Goal: Task Accomplishment & Management: Use online tool/utility

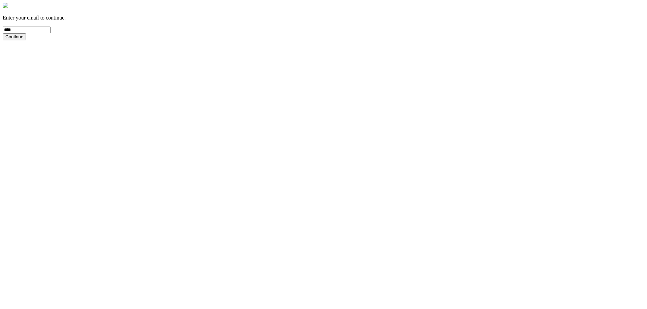
type input "**********"
click at [322, 40] on div "**********" at bounding box center [323, 22] width 641 height 38
click at [26, 40] on button "Continue" at bounding box center [14, 36] width 23 height 7
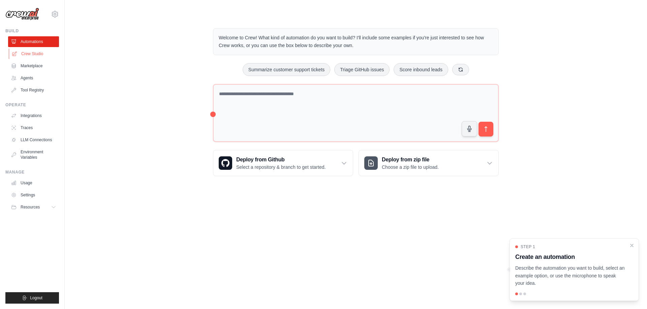
click at [27, 53] on link "Crew Studio" at bounding box center [34, 53] width 51 height 11
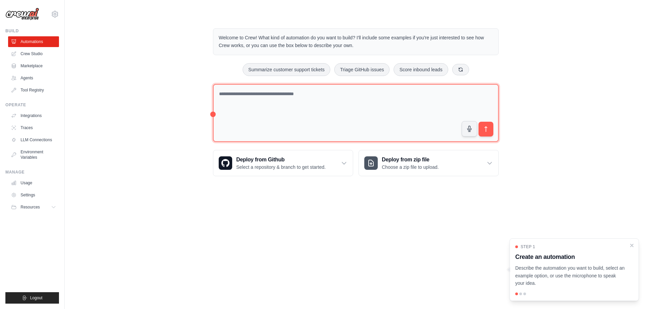
click at [249, 96] on textarea at bounding box center [356, 113] width 286 height 58
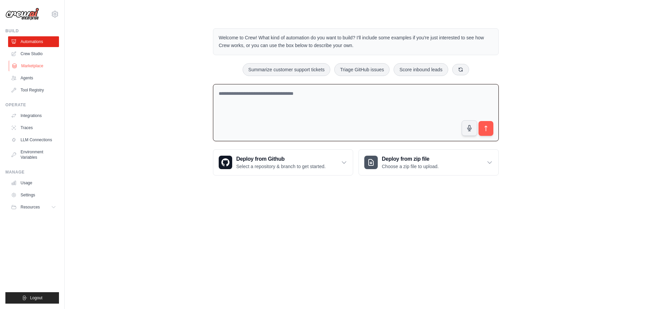
click at [35, 65] on link "Marketplace" at bounding box center [34, 66] width 51 height 11
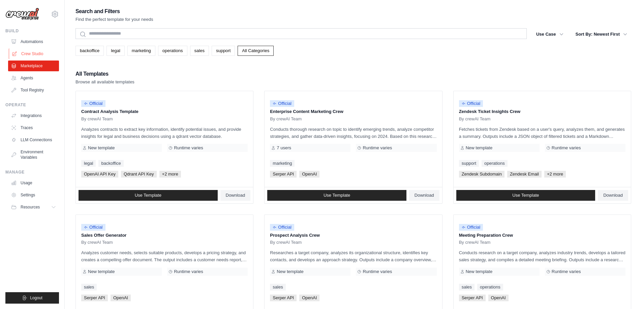
click at [29, 56] on link "Crew Studio" at bounding box center [34, 53] width 51 height 11
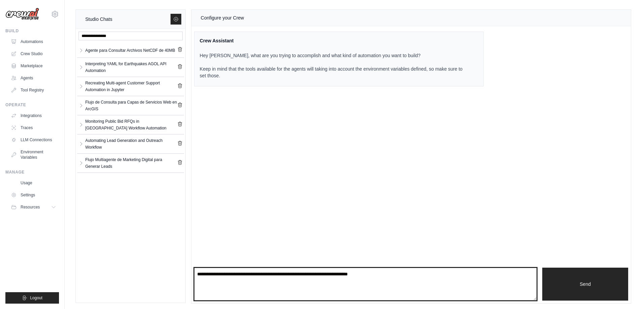
click at [207, 277] on textarea at bounding box center [365, 284] width 343 height 33
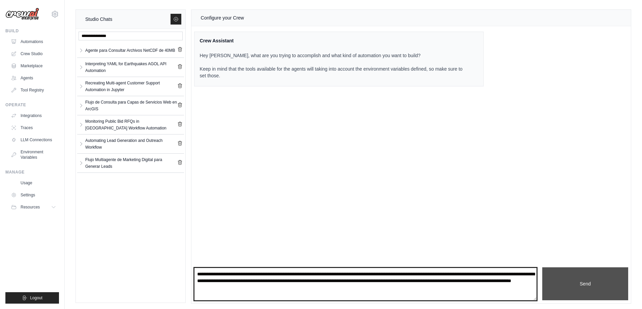
type textarea "**********"
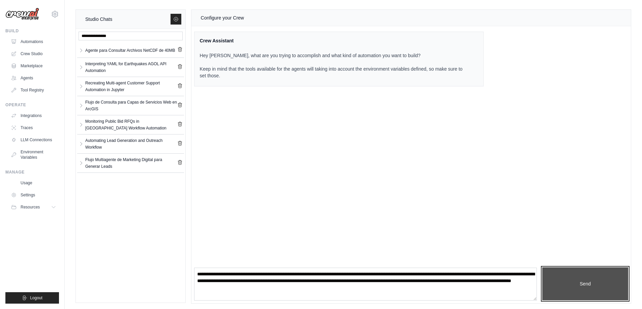
click at [593, 276] on button "Send" at bounding box center [585, 284] width 86 height 33
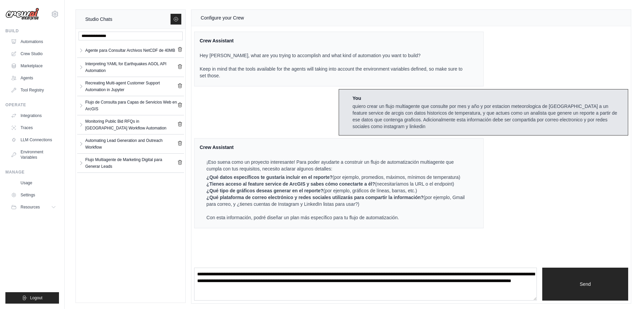
drag, startPoint x: 206, startPoint y: 178, endPoint x: 470, endPoint y: 203, distance: 265.2
click at [470, 203] on div "Crew Assistant ¡Eso suena como un proyecto interesante! Para poder ayudarte a c…" at bounding box center [338, 183] width 289 height 90
copy ol "¿Qué datos específicos te gustaría incluir en el reporte? (por ejemplo, promedi…"
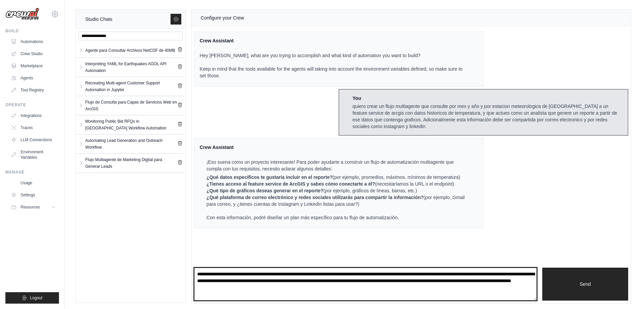
click at [211, 278] on textarea "**********" at bounding box center [365, 284] width 343 height 33
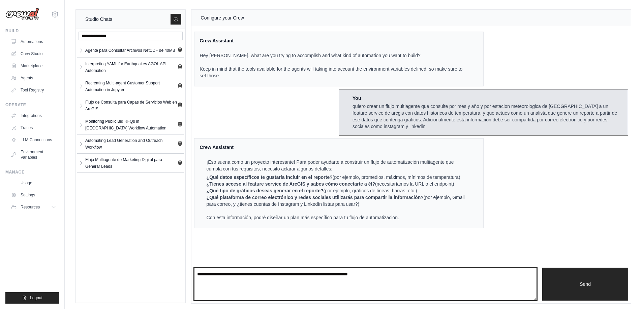
paste textarea "**********"
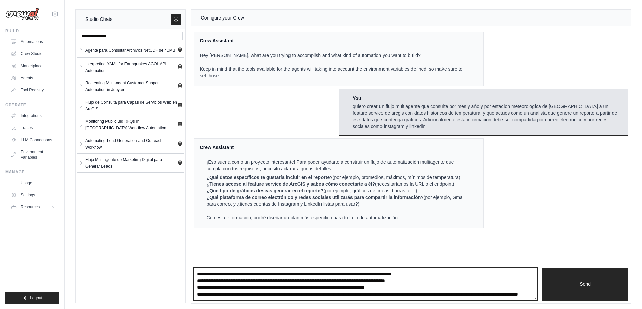
drag, startPoint x: 315, startPoint y: 271, endPoint x: 461, endPoint y: 267, distance: 146.2
click at [461, 267] on div "Configure your Crew Crew Assistant Hey Valenty, what are you trying to accompli…" at bounding box center [410, 157] width 439 height 294
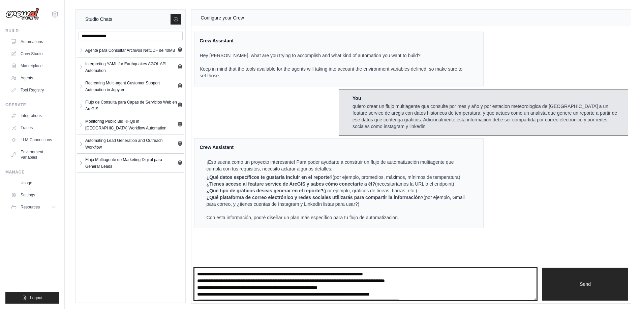
drag, startPoint x: 356, startPoint y: 278, endPoint x: 460, endPoint y: 280, distance: 103.7
click at [460, 280] on textarea "**********" at bounding box center [365, 284] width 343 height 33
paste textarea "**********"
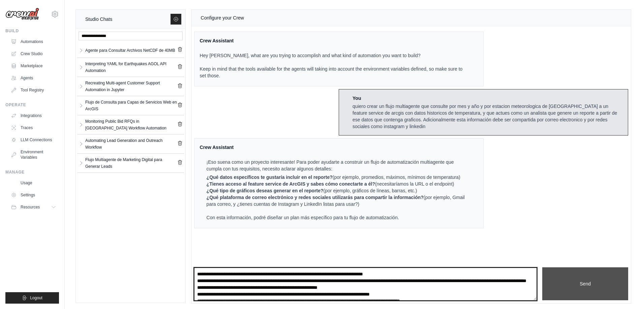
type textarea "**********"
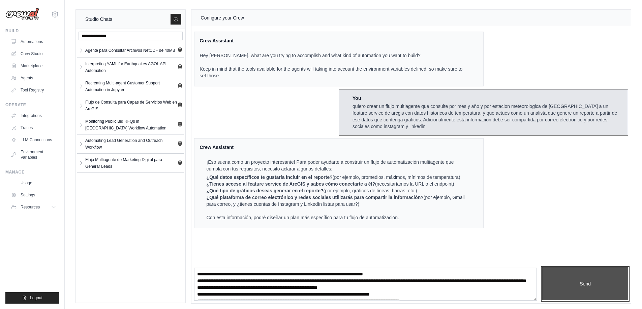
click at [580, 280] on button "Send" at bounding box center [585, 284] width 86 height 33
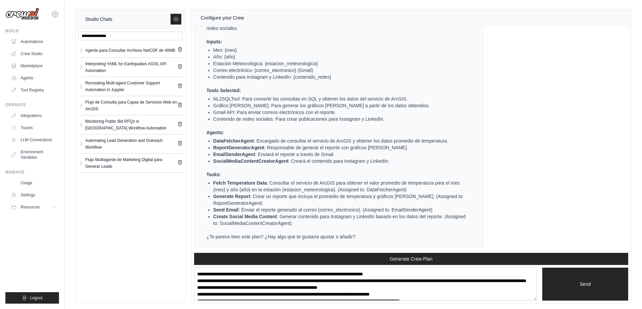
scroll to position [1, 0]
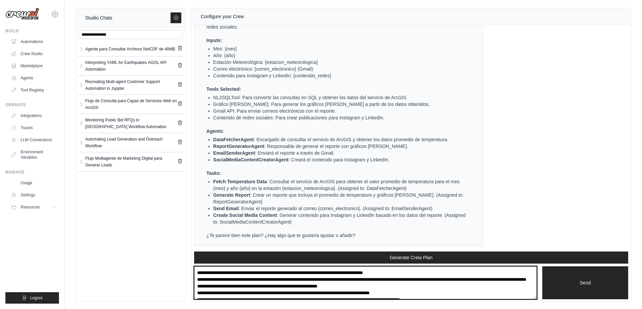
click at [279, 277] on textarea "**********" at bounding box center [365, 283] width 343 height 33
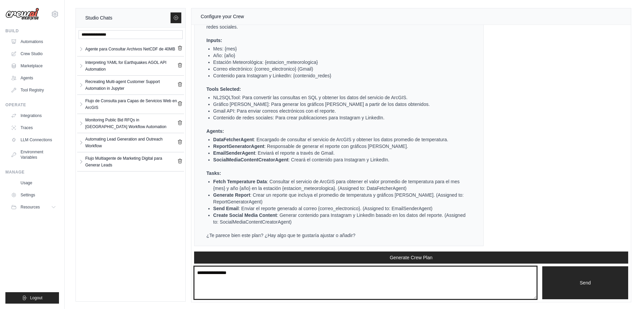
type textarea "**********"
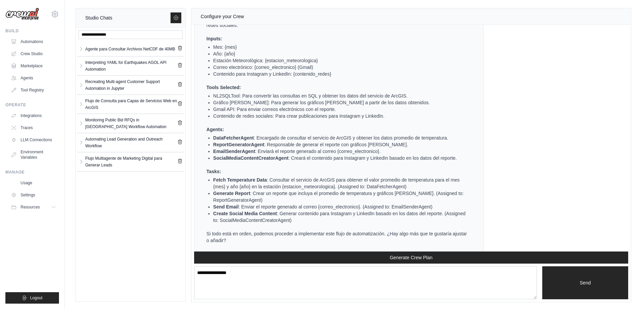
scroll to position [673, 0]
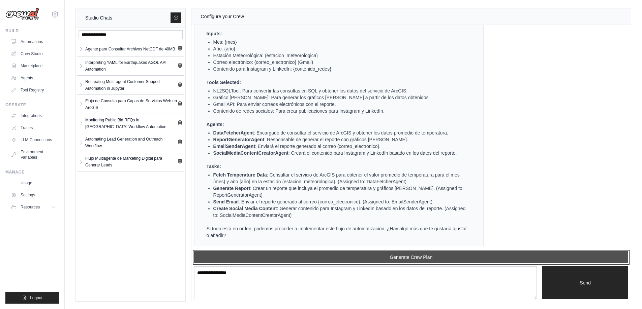
click at [406, 259] on button "Generate Crew Plan" at bounding box center [411, 258] width 434 height 12
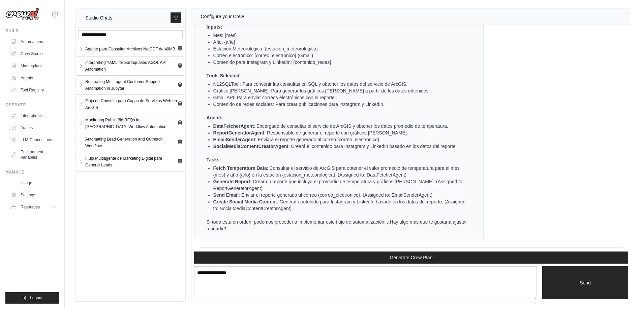
scroll to position [1017, 0]
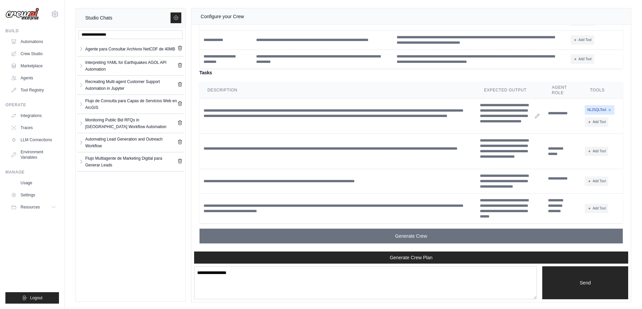
click at [535, 117] on icon at bounding box center [537, 116] width 4 height 4
click at [537, 117] on icon at bounding box center [536, 115] width 5 height 5
click at [513, 148] on div "**********" at bounding box center [509, 152] width 62 height 30
click at [536, 152] on icon at bounding box center [536, 151] width 5 height 5
click at [535, 153] on icon at bounding box center [536, 151] width 5 height 5
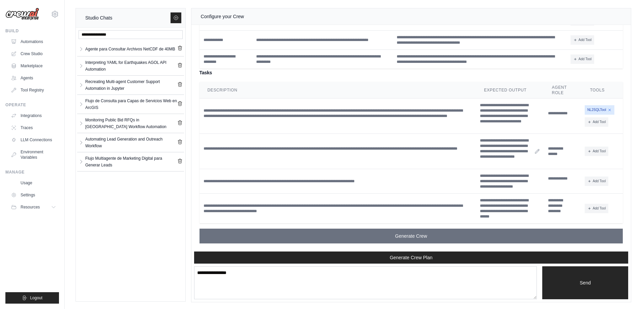
click at [535, 153] on icon at bounding box center [536, 151] width 5 height 5
click at [514, 151] on div "**********" at bounding box center [509, 152] width 62 height 30
click at [503, 158] on div "**********" at bounding box center [509, 152] width 62 height 30
click at [502, 162] on div "**********" at bounding box center [509, 152] width 62 height 30
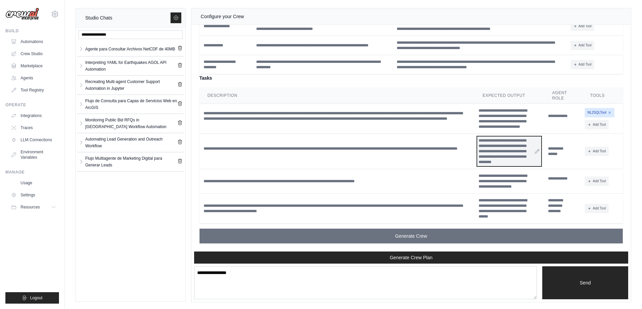
scroll to position [1012, 0]
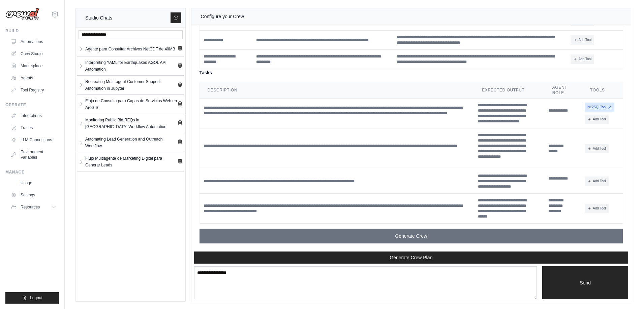
click at [622, 166] on div "**********" at bounding box center [411, 76] width 434 height 345
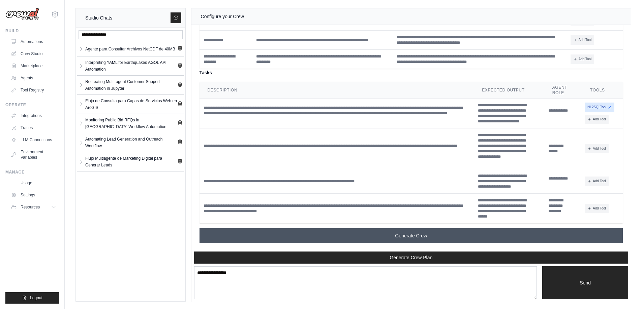
click at [410, 234] on span "Generate Crew" at bounding box center [411, 236] width 32 height 7
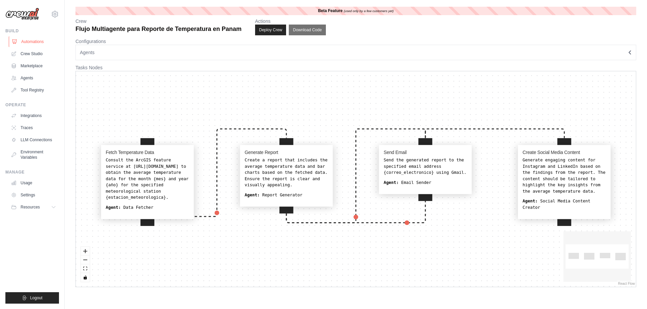
click at [31, 42] on link "Automations" at bounding box center [34, 41] width 51 height 11
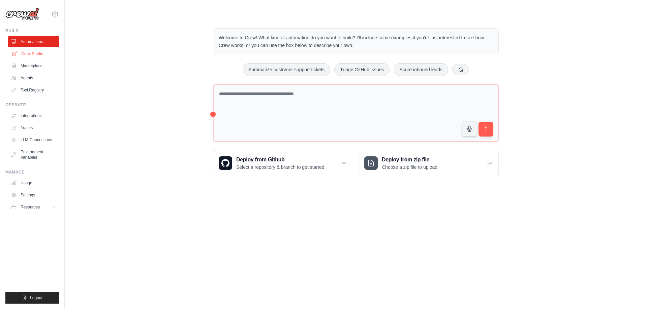
click at [31, 53] on link "Crew Studio" at bounding box center [34, 53] width 51 height 11
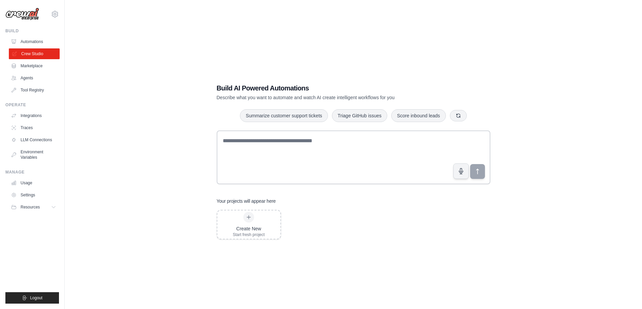
click at [35, 51] on link "Crew Studio" at bounding box center [34, 53] width 51 height 11
click at [30, 77] on link "Agents" at bounding box center [34, 78] width 51 height 11
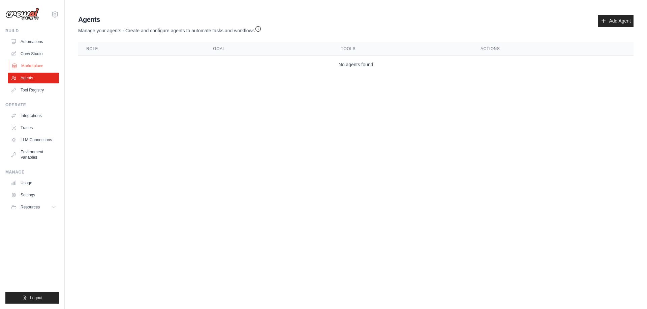
click at [33, 64] on link "Marketplace" at bounding box center [34, 66] width 51 height 11
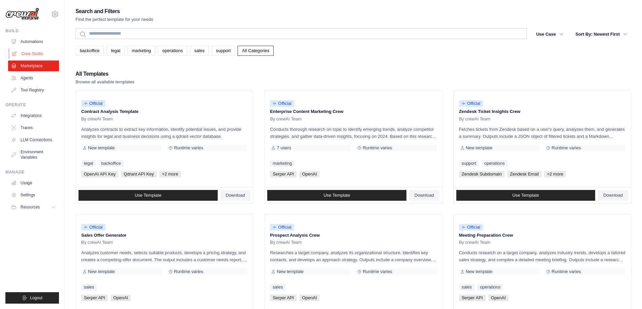
click at [30, 54] on link "Crew Studio" at bounding box center [34, 53] width 51 height 11
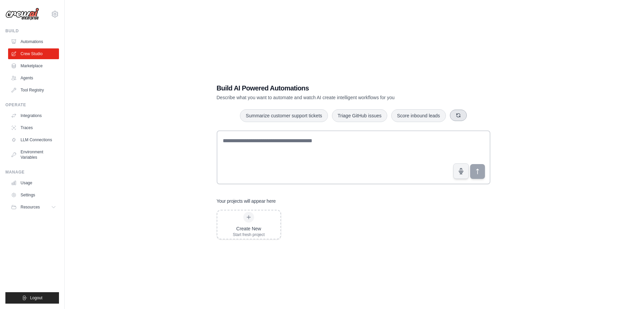
click at [457, 116] on icon "button" at bounding box center [457, 115] width 5 height 5
click at [33, 40] on link "Automations" at bounding box center [34, 41] width 51 height 11
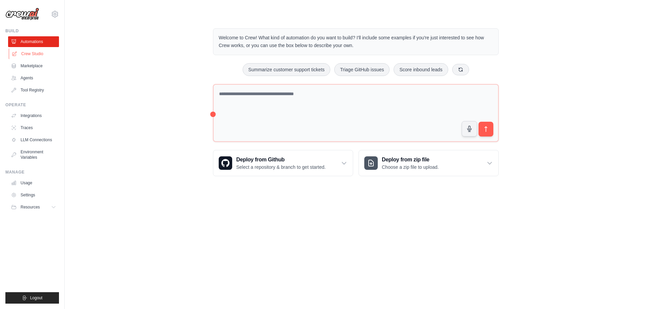
click at [30, 52] on link "Crew Studio" at bounding box center [34, 53] width 51 height 11
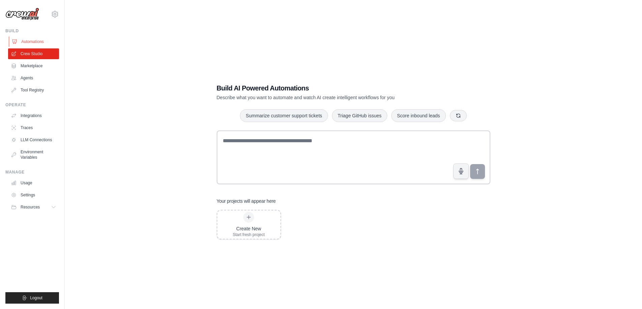
click at [35, 41] on link "Automations" at bounding box center [34, 41] width 51 height 11
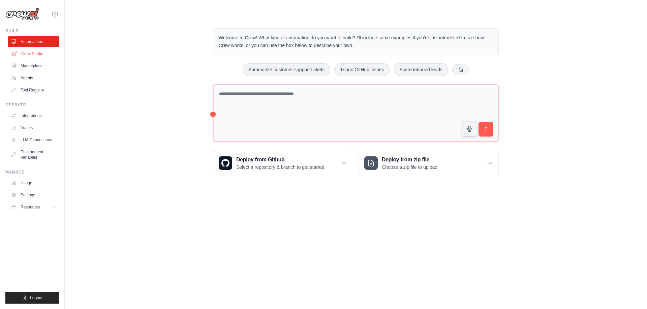
click at [31, 53] on link "Crew Studio" at bounding box center [34, 53] width 51 height 11
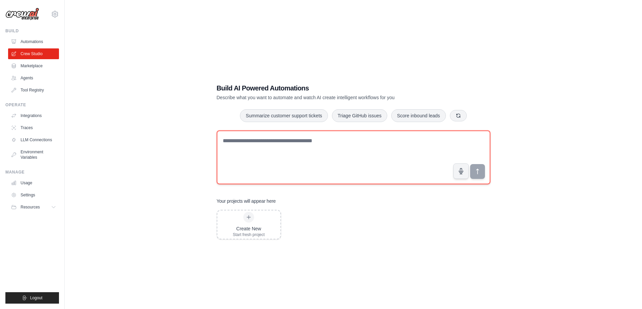
click at [261, 142] on textarea at bounding box center [353, 158] width 273 height 54
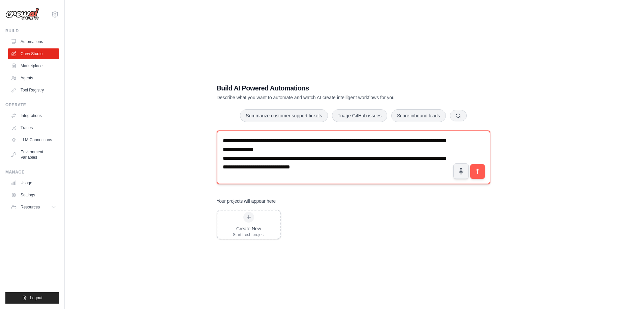
paste textarea "**********"
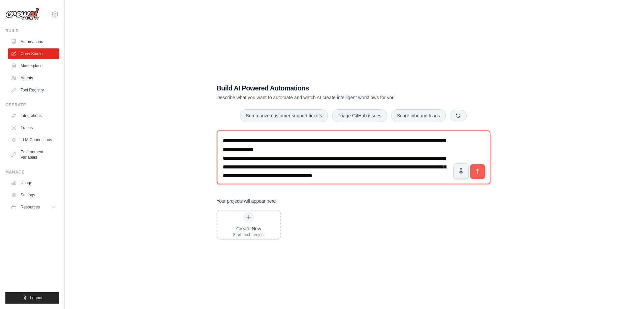
scroll to position [4, 0]
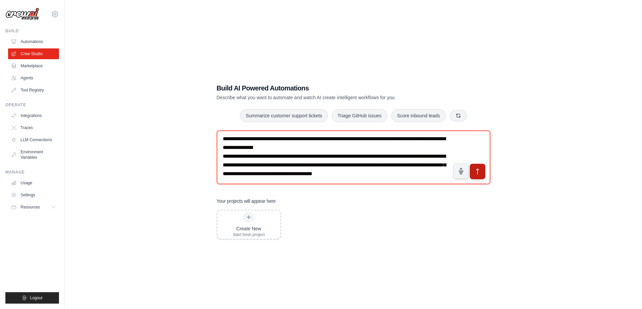
type textarea "**********"
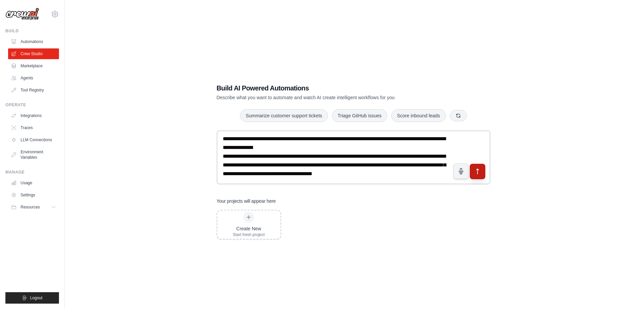
click at [482, 170] on button "submit" at bounding box center [476, 171] width 15 height 15
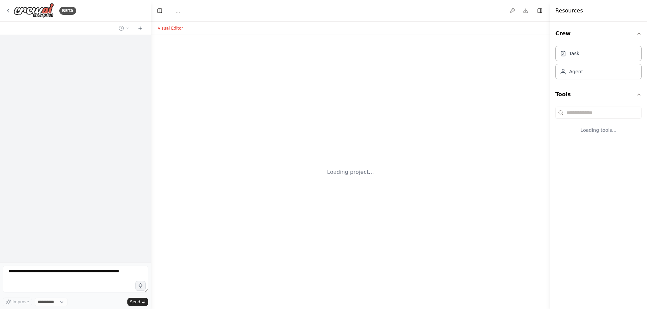
select select "****"
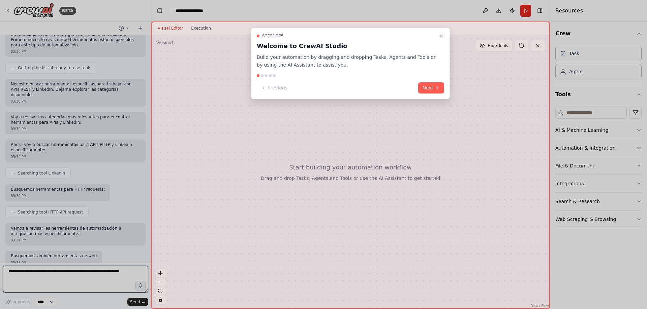
scroll to position [77, 0]
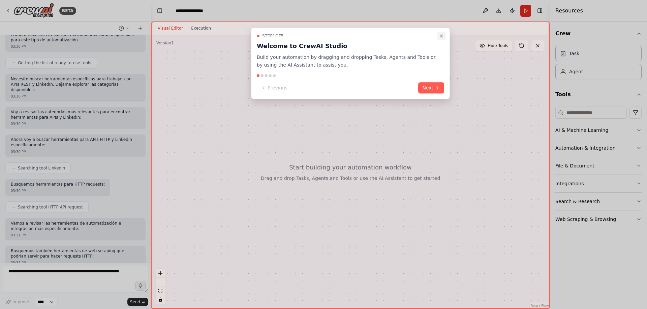
click at [442, 36] on icon "Close walkthrough" at bounding box center [440, 35] width 5 height 5
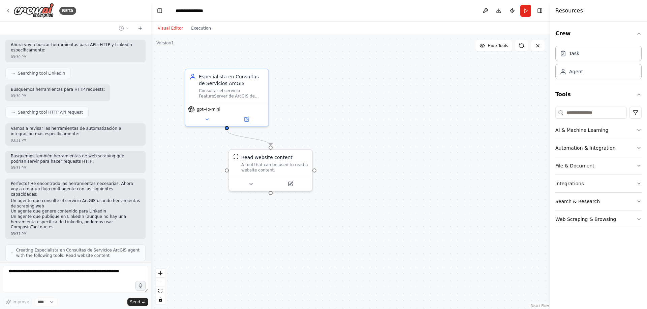
scroll to position [183, 0]
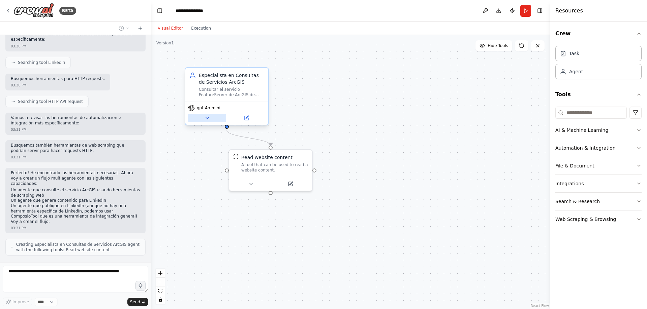
click at [208, 119] on icon at bounding box center [206, 118] width 5 height 5
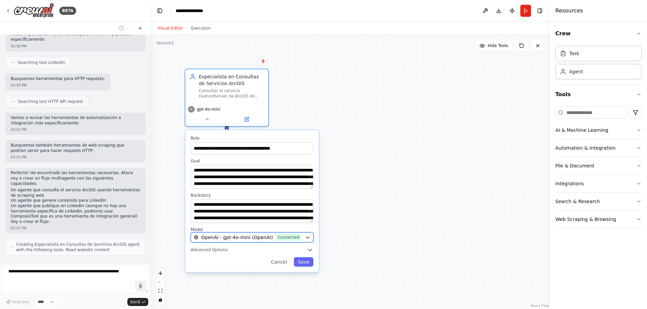
click at [307, 240] on icon "button" at bounding box center [307, 237] width 5 height 5
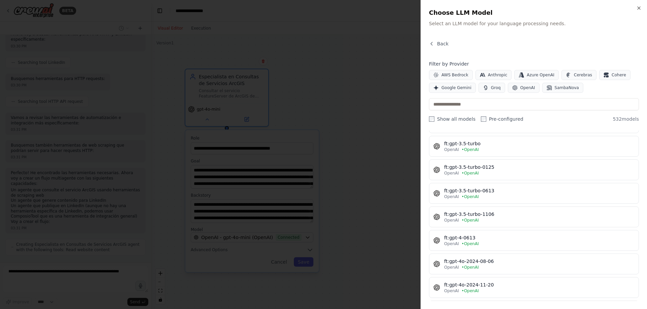
scroll to position [135, 0]
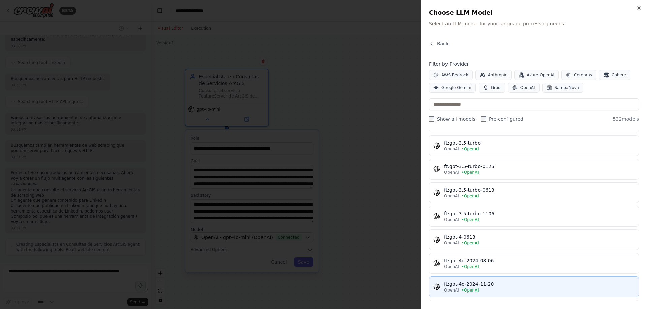
click at [494, 283] on div "ft:gpt-4o-2024-11-20" at bounding box center [539, 284] width 190 height 7
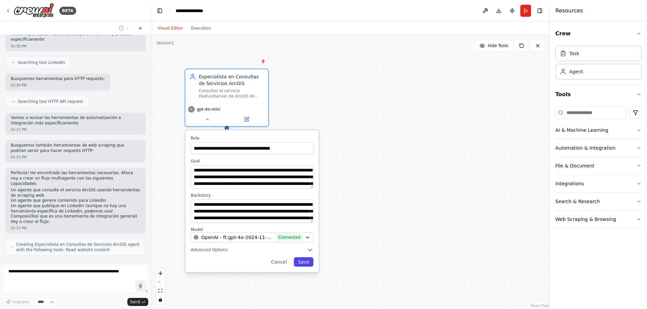
click at [307, 264] on button "Save" at bounding box center [304, 262] width 20 height 9
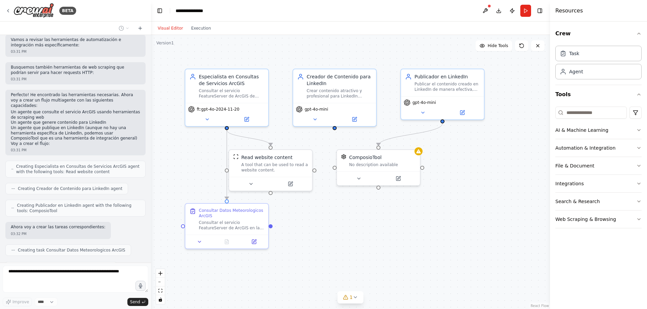
scroll to position [277, 0]
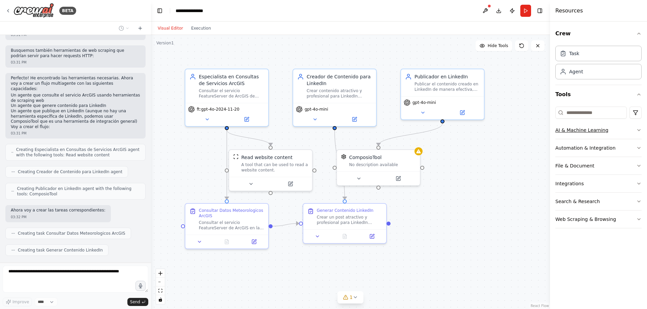
click at [640, 129] on icon "button" at bounding box center [638, 130] width 5 height 5
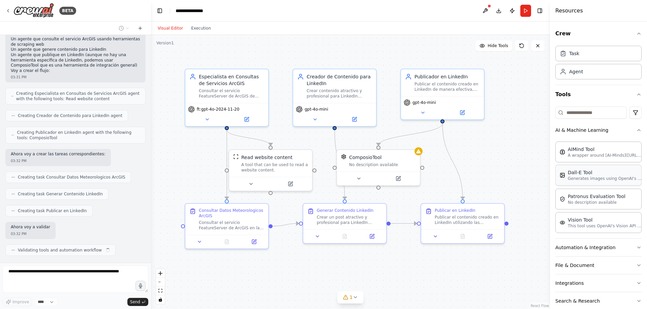
scroll to position [334, 0]
click at [636, 131] on icon "button" at bounding box center [638, 130] width 5 height 5
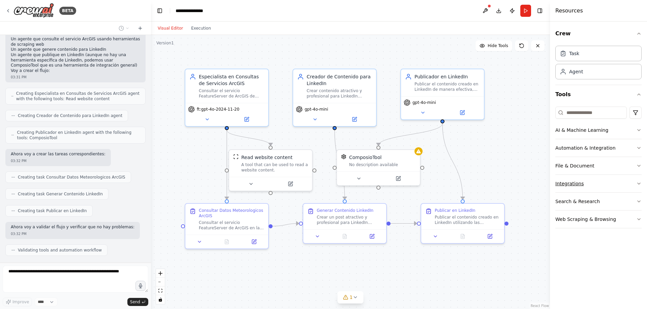
click at [638, 184] on icon "button" at bounding box center [638, 183] width 5 height 5
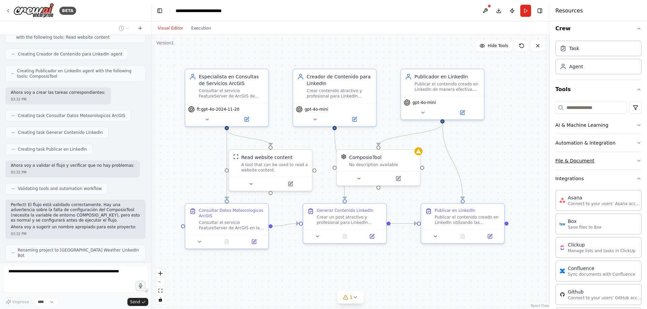
scroll to position [0, 0]
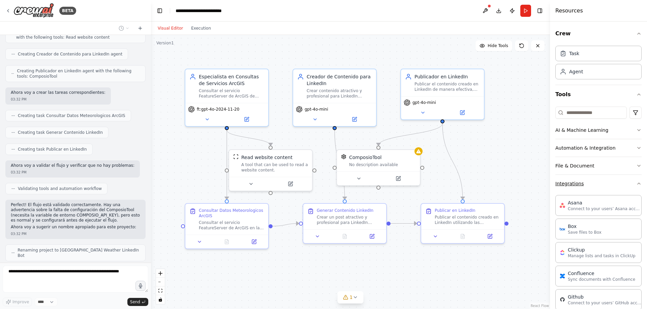
click at [636, 185] on icon "button" at bounding box center [638, 183] width 5 height 5
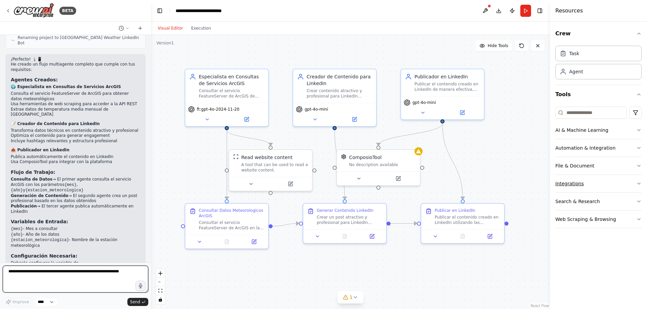
scroll to position [614, 0]
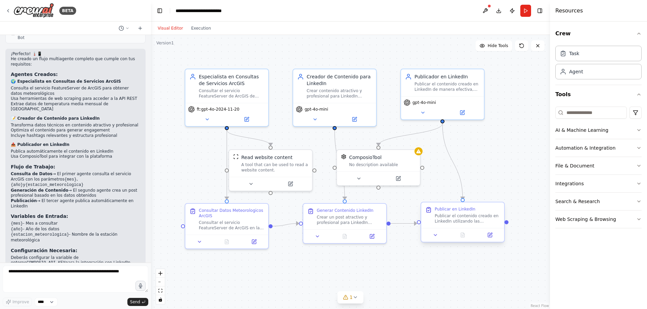
click at [464, 221] on div "Publicar el contenido creado en LinkedIn utilizando las herramientas de integra…" at bounding box center [466, 219] width 65 height 11
click at [500, 196] on icon at bounding box center [499, 197] width 4 height 4
drag, startPoint x: 486, startPoint y: 200, endPoint x: 485, endPoint y: 209, distance: 8.8
click at [486, 200] on button "Confirm" at bounding box center [480, 197] width 24 height 8
click at [484, 197] on button "Confirm" at bounding box center [480, 197] width 24 height 8
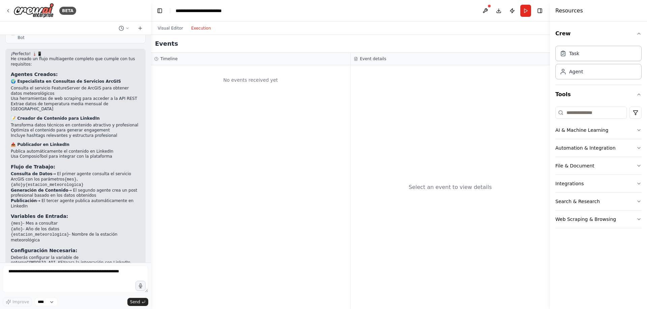
click at [197, 29] on button "Execution" at bounding box center [201, 28] width 28 height 8
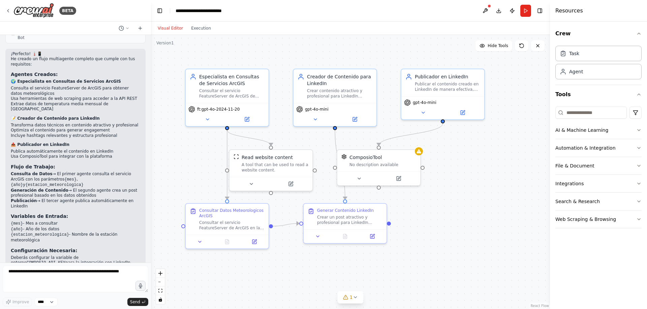
click at [162, 28] on button "Visual Editor" at bounding box center [170, 28] width 33 height 8
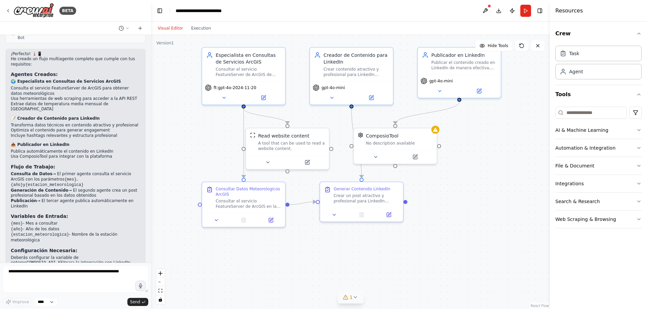
click at [356, 297] on icon at bounding box center [354, 297] width 5 height 5
click at [451, 209] on div ".deletable-edge-delete-btn { width: 20px; height: 20px; border: 0px solid #ffff…" at bounding box center [350, 172] width 399 height 274
click at [527, 8] on button "Run" at bounding box center [525, 11] width 11 height 12
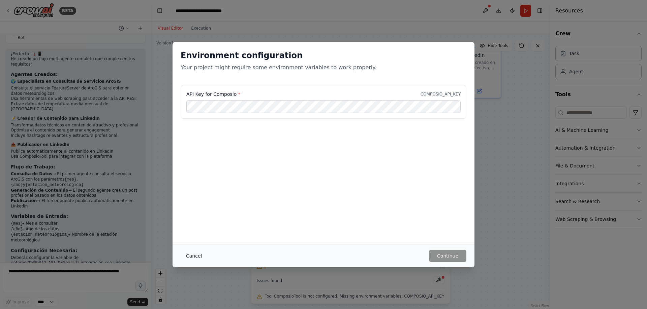
click at [194, 254] on button "Cancel" at bounding box center [194, 256] width 27 height 12
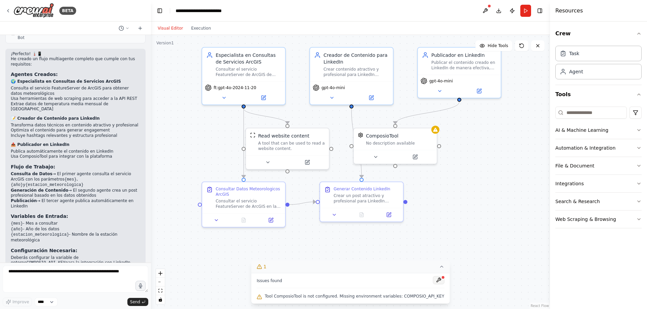
click at [432, 282] on button at bounding box center [437, 280] width 11 height 8
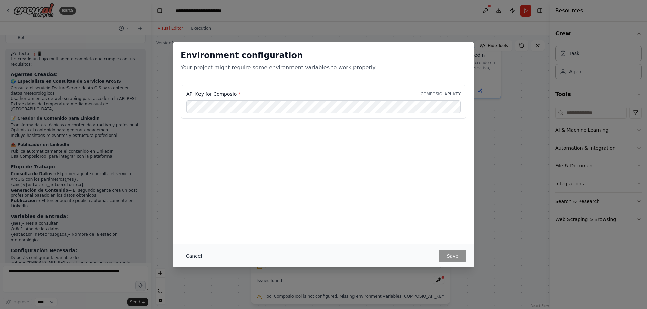
click at [188, 254] on button "Cancel" at bounding box center [194, 256] width 27 height 12
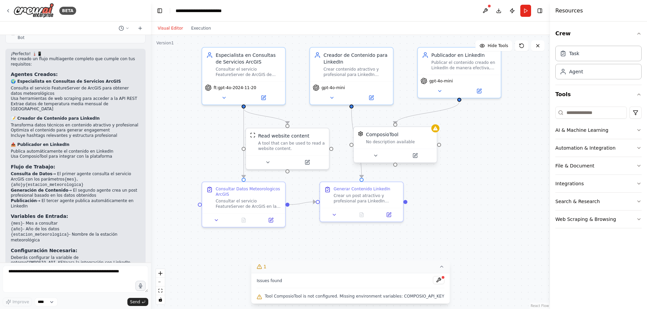
click at [397, 145] on div "ComposioTool No description available" at bounding box center [395, 138] width 83 height 22
click at [433, 122] on icon at bounding box center [431, 121] width 4 height 4
click at [410, 121] on button "Confirm" at bounding box center [412, 121] width 24 height 8
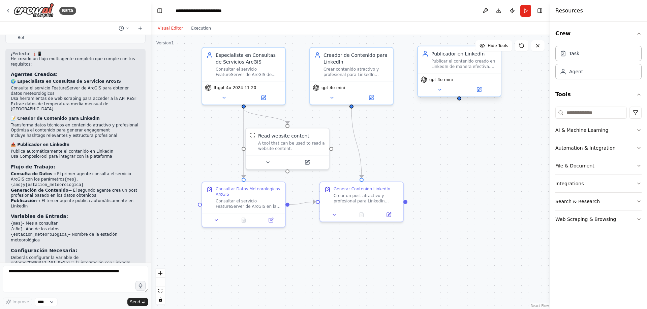
click at [463, 74] on div "gpt-4o-mini" at bounding box center [459, 84] width 83 height 23
click at [494, 38] on icon at bounding box center [495, 40] width 4 height 4
click at [470, 40] on button "Confirm" at bounding box center [476, 40] width 24 height 8
drag, startPoint x: 524, startPoint y: 12, endPoint x: 511, endPoint y: 37, distance: 28.5
click at [524, 12] on button "Run" at bounding box center [525, 11] width 11 height 12
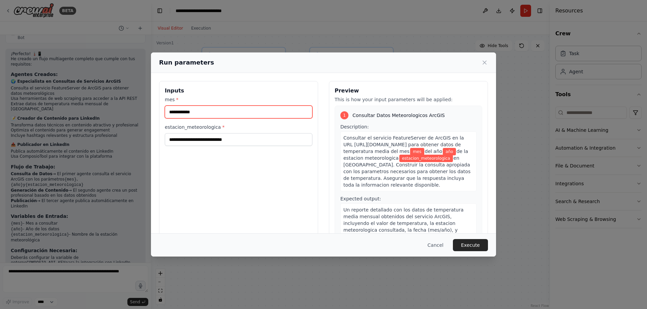
click at [192, 118] on input "mes *" at bounding box center [239, 112] width 148 height 13
type input "****"
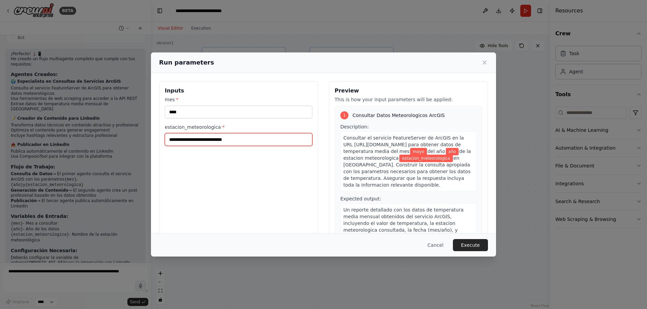
click at [193, 143] on input "estacion_meteorologica *" at bounding box center [239, 139] width 148 height 13
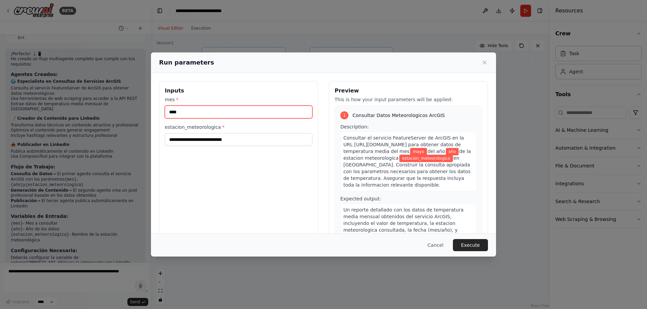
drag, startPoint x: 186, startPoint y: 110, endPoint x: 128, endPoint y: 115, distance: 58.4
click at [128, 115] on div "Run parameters Inputs mes * **** estacion_meteorologica * Preview This is how y…" at bounding box center [323, 154] width 647 height 309
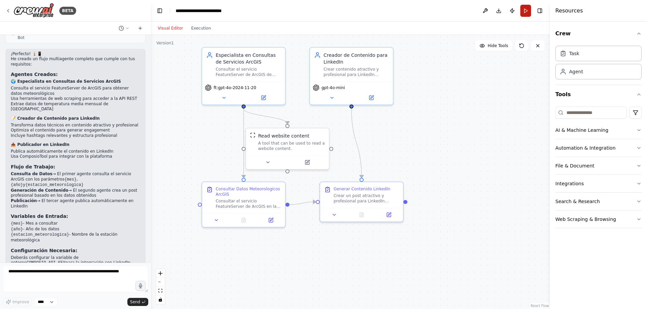
click at [525, 9] on button "Run" at bounding box center [525, 11] width 11 height 12
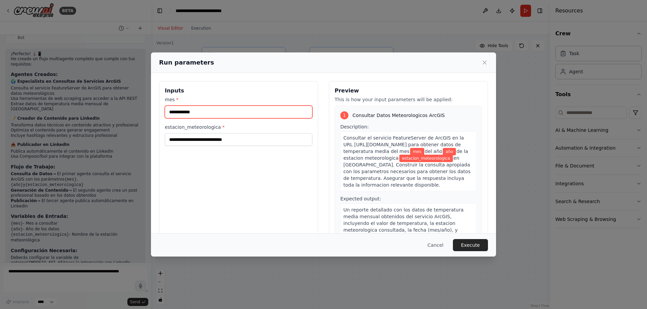
click at [176, 112] on input "mes *" at bounding box center [239, 112] width 148 height 13
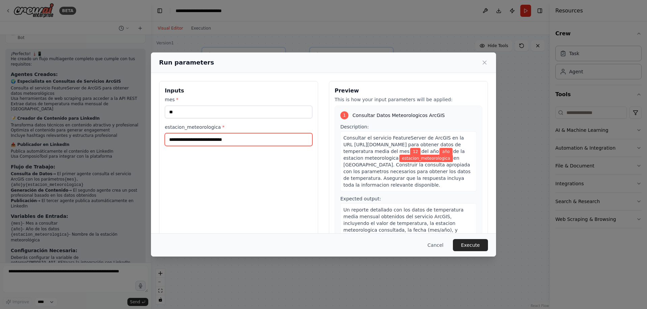
click at [195, 141] on input "estacion_meteorologica *" at bounding box center [239, 139] width 148 height 13
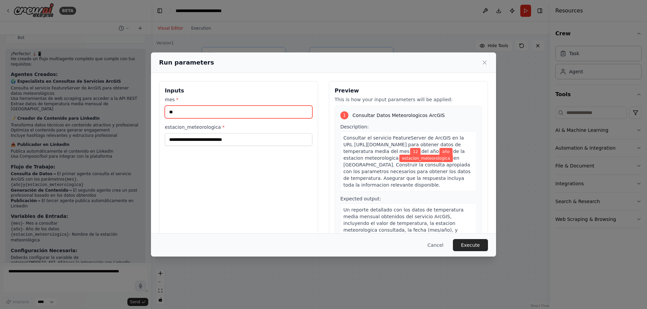
click at [200, 116] on input "**" at bounding box center [239, 112] width 148 height 13
type input "**"
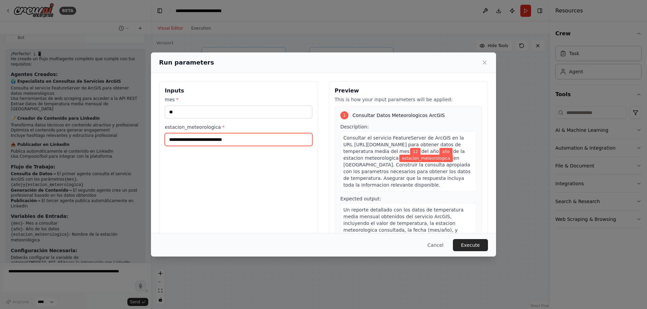
click at [205, 137] on input "estacion_meteorologica *" at bounding box center [239, 139] width 148 height 13
type input "*"
type input "**********"
click at [439, 156] on span "año" at bounding box center [445, 151] width 13 height 7
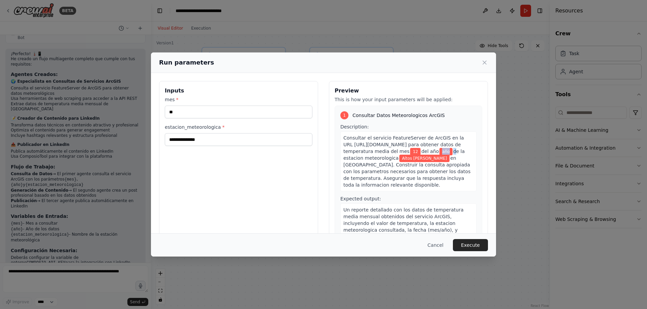
click at [439, 156] on span "año" at bounding box center [445, 151] width 13 height 7
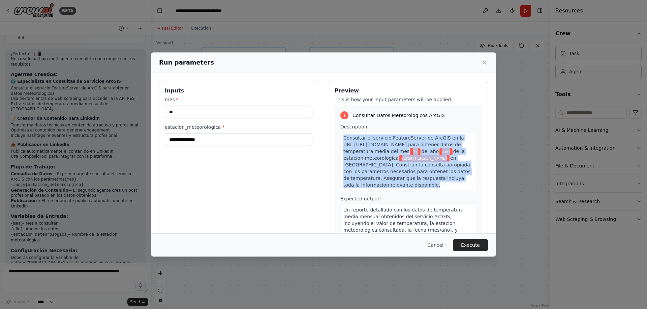
click at [439, 156] on span "año" at bounding box center [445, 151] width 13 height 7
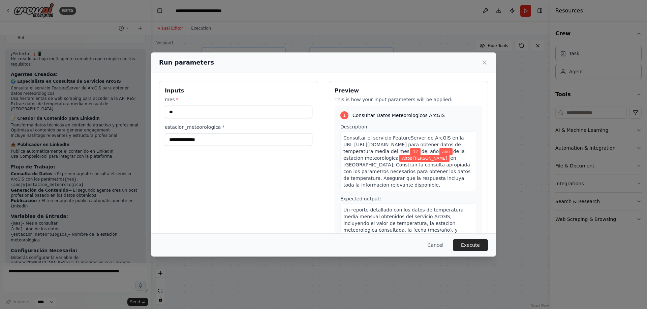
scroll to position [15, 0]
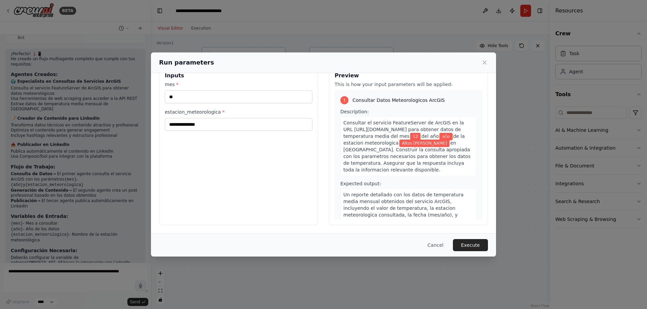
click at [439, 140] on span "año" at bounding box center [445, 136] width 13 height 7
click at [222, 99] on input "**" at bounding box center [239, 97] width 148 height 13
type input "**"
click at [475, 245] on button "Execute" at bounding box center [470, 245] width 35 height 12
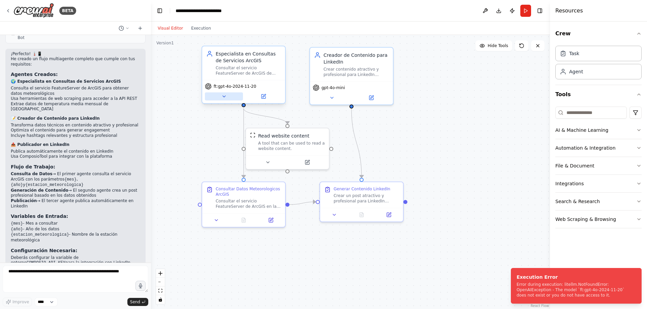
click at [221, 94] on button at bounding box center [224, 97] width 38 height 8
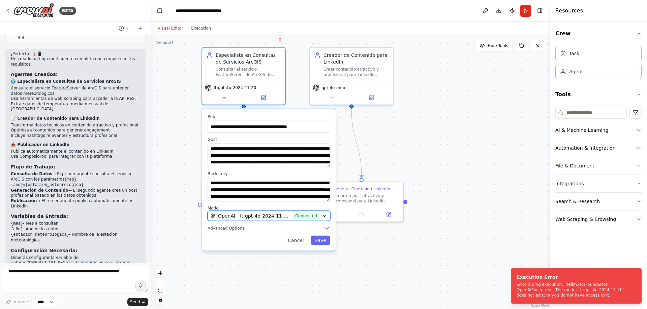
click at [323, 216] on icon "button" at bounding box center [324, 216] width 5 height 5
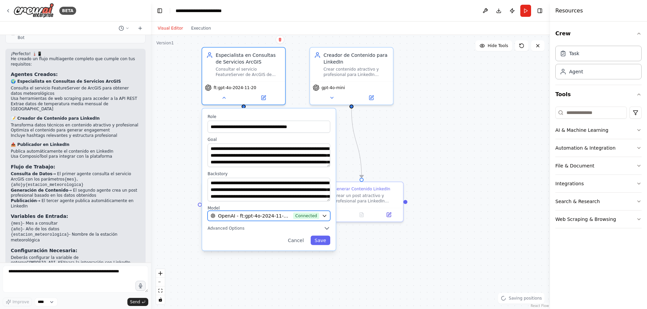
click at [326, 216] on icon "button" at bounding box center [324, 217] width 3 height 2
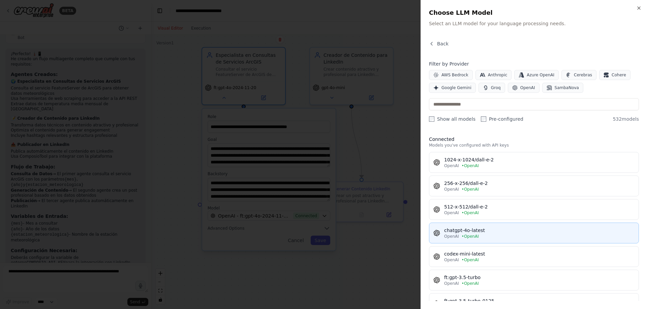
click at [468, 231] on div "chatgpt-4o-latest" at bounding box center [539, 230] width 190 height 7
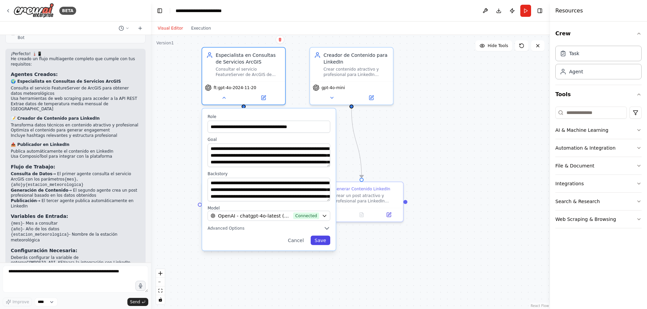
click at [324, 242] on button "Save" at bounding box center [320, 240] width 20 height 9
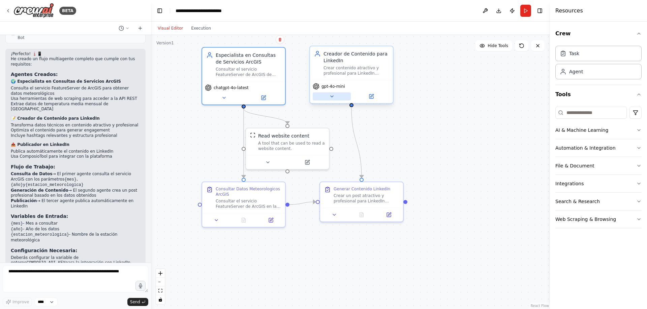
click at [329, 94] on icon at bounding box center [331, 96] width 5 height 5
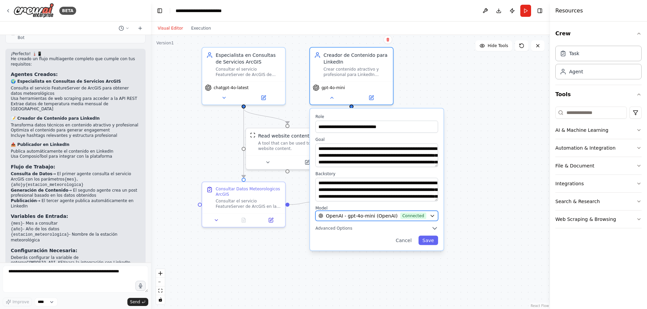
click at [414, 215] on span "Connected" at bounding box center [413, 216] width 26 height 7
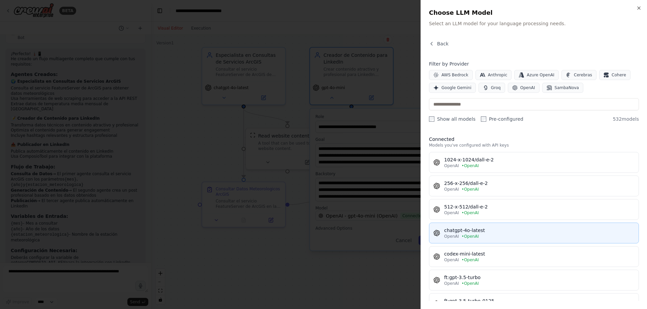
click at [470, 234] on div "chatgpt-4o-latest" at bounding box center [539, 230] width 190 height 7
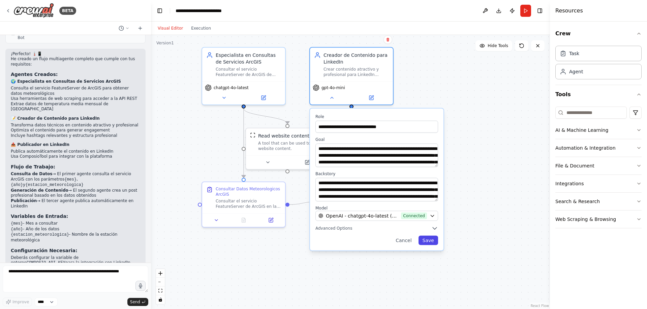
click at [430, 244] on button "Save" at bounding box center [428, 240] width 20 height 9
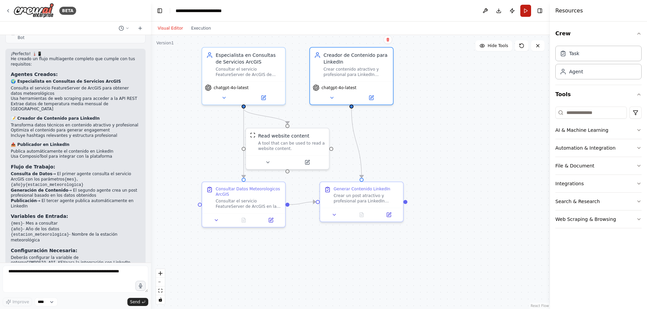
click at [528, 9] on button "Run" at bounding box center [525, 11] width 11 height 12
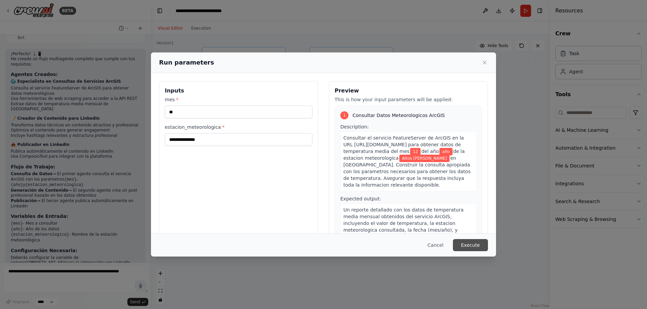
click at [469, 243] on button "Execute" at bounding box center [470, 245] width 35 height 12
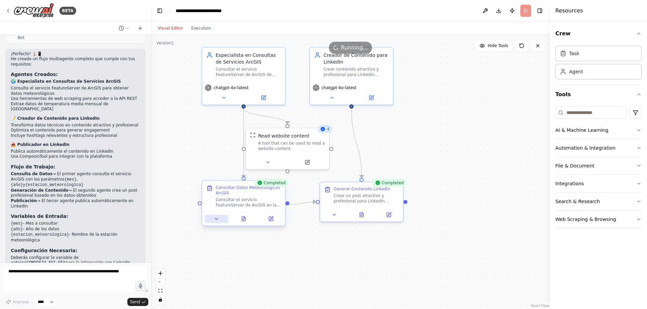
click at [218, 220] on icon at bounding box center [216, 219] width 5 height 5
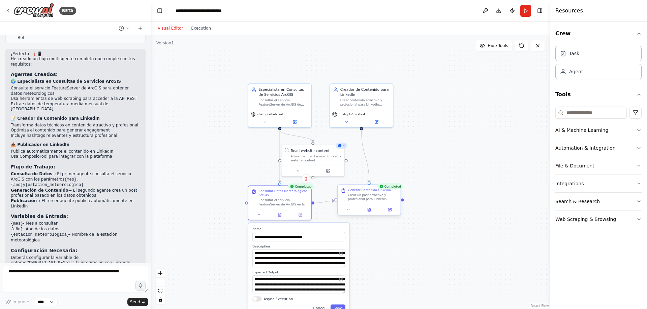
click at [368, 196] on div "Crear un post atractivo y profesional para LinkedIn basado en los datos meteoro…" at bounding box center [373, 197] width 50 height 8
click at [370, 210] on icon at bounding box center [369, 210] width 4 height 4
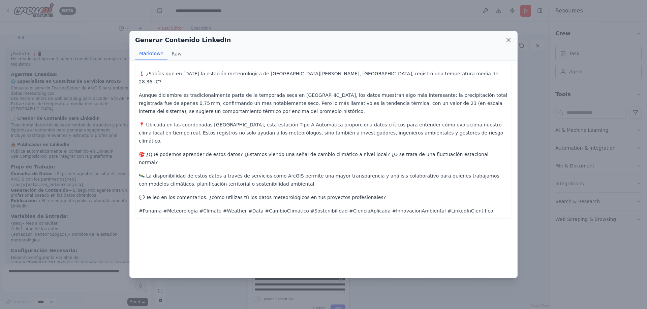
click at [510, 41] on icon at bounding box center [508, 40] width 7 height 7
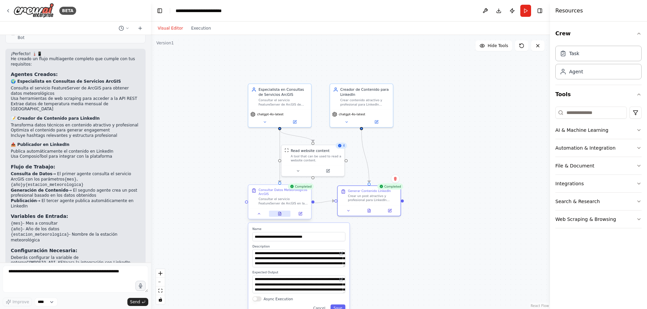
click at [280, 213] on icon at bounding box center [280, 212] width 1 height 1
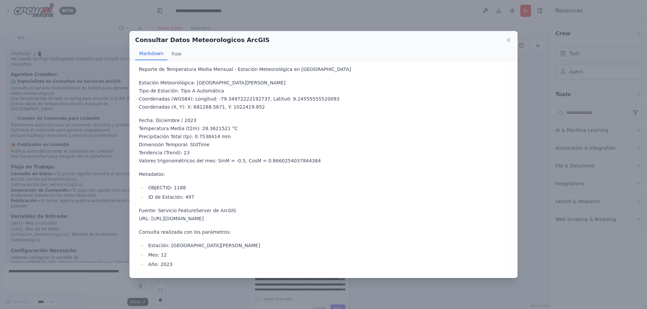
scroll to position [5, 0]
drag, startPoint x: 167, startPoint y: 189, endPoint x: 193, endPoint y: 189, distance: 25.9
click at [193, 189] on li "OBJECTID: 1188" at bounding box center [327, 187] width 362 height 8
drag, startPoint x: 178, startPoint y: 197, endPoint x: 191, endPoint y: 198, distance: 12.5
click at [191, 198] on li "ID de Estación: 497" at bounding box center [327, 196] width 362 height 8
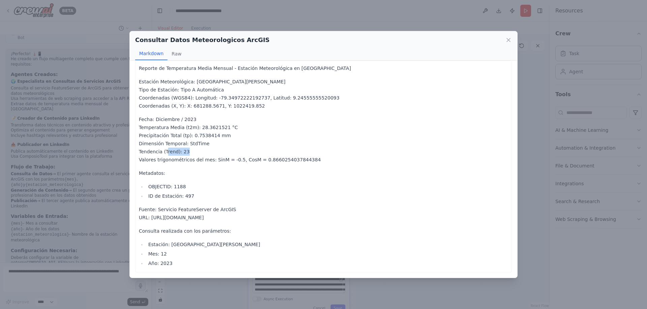
drag, startPoint x: 164, startPoint y: 152, endPoint x: 191, endPoint y: 152, distance: 26.9
click at [191, 152] on p "Fecha: Diciembre / 2023 Temperatura Media (t2m): 28.3621521 °C Precipitación To…" at bounding box center [323, 140] width 369 height 48
click at [185, 152] on p "Fecha: Diciembre / 2023 Temperatura Media (t2m): 28.3621521 °C Precipitación To…" at bounding box center [323, 140] width 369 height 48
click at [505, 40] on icon at bounding box center [508, 40] width 7 height 7
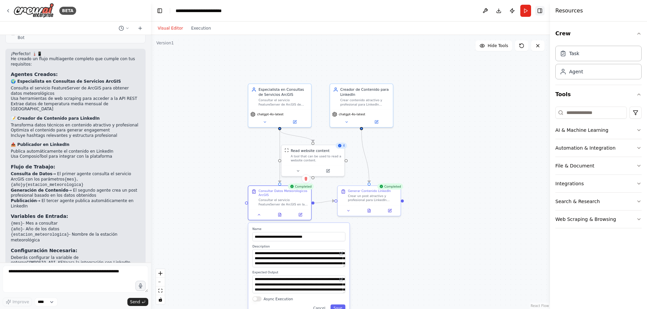
click at [539, 11] on button "Toggle Right Sidebar" at bounding box center [539, 10] width 9 height 9
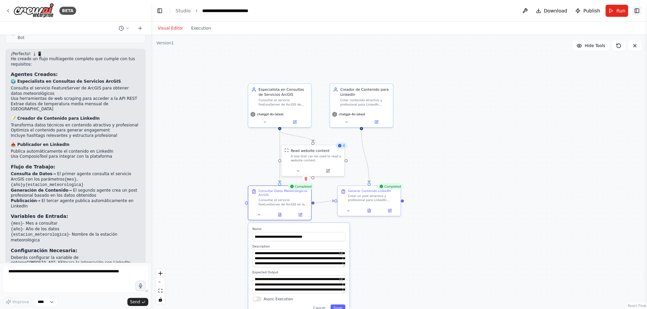
click at [637, 12] on button "Toggle Right Sidebar" at bounding box center [636, 10] width 9 height 9
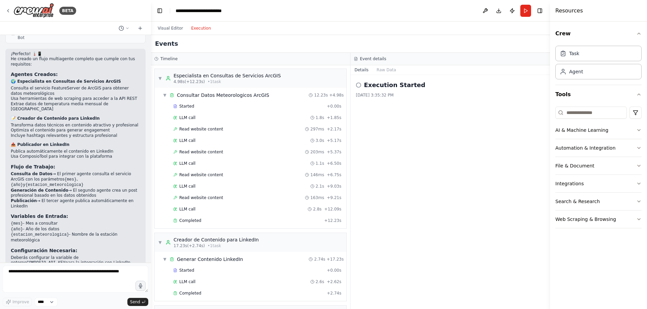
click at [198, 27] on button "Execution" at bounding box center [201, 28] width 28 height 8
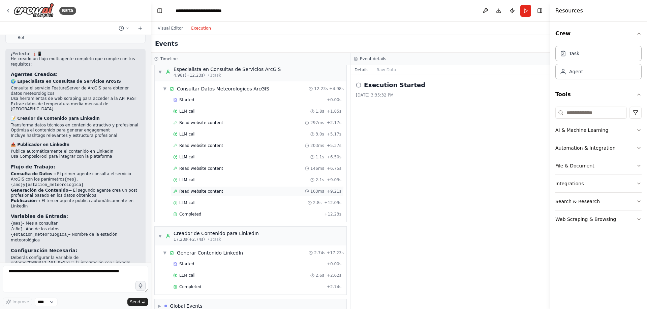
scroll to position [0, 0]
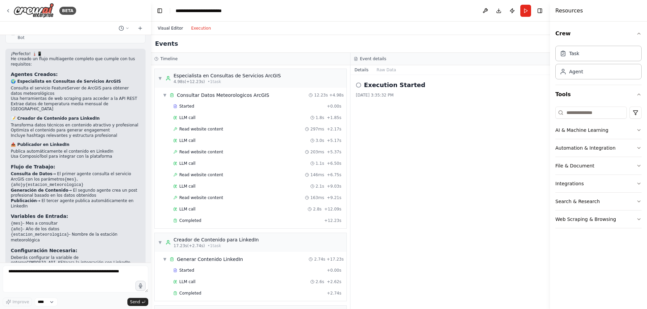
click at [174, 27] on button "Visual Editor" at bounding box center [170, 28] width 33 height 8
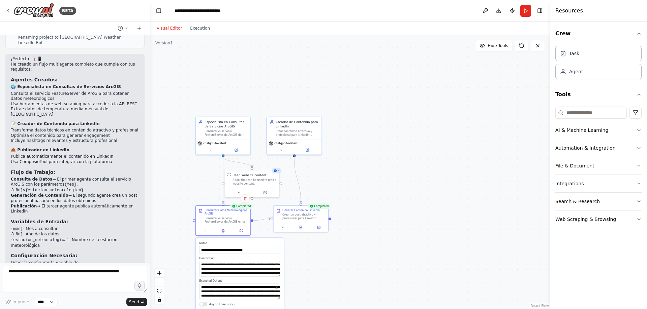
drag, startPoint x: 150, startPoint y: 235, endPoint x: 150, endPoint y: 190, distance: 45.5
click at [150, 190] on div "BETA quiero un flujo multiagente que consulte un servicio feature service de ar…" at bounding box center [323, 154] width 647 height 309
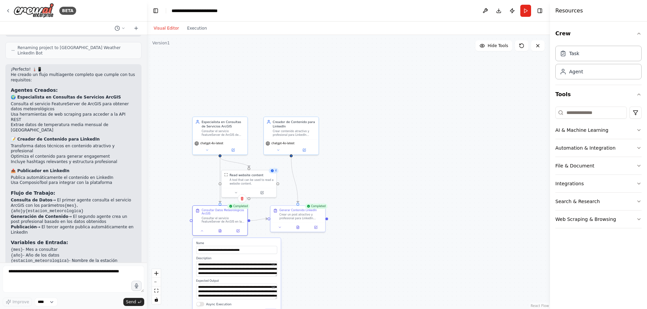
drag, startPoint x: 147, startPoint y: 210, endPoint x: 144, endPoint y: 173, distance: 36.5
click at [144, 174] on div at bounding box center [145, 154] width 3 height 309
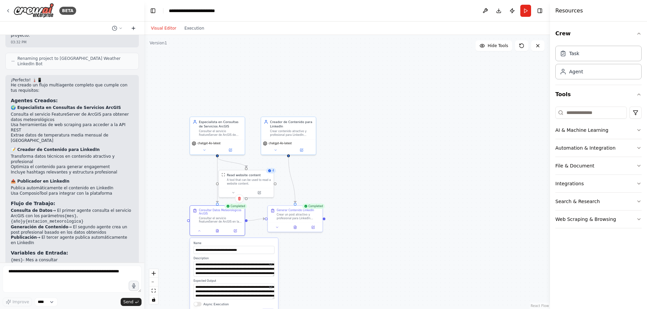
click at [131, 28] on icon at bounding box center [133, 28] width 5 height 5
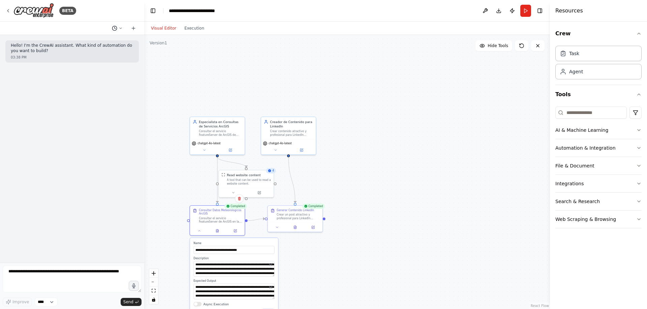
click at [121, 28] on icon at bounding box center [121, 28] width 4 height 4
click at [82, 52] on span "quiero un flujo multiagente que consulte un servicio feature service de arcgis …" at bounding box center [88, 52] width 44 height 5
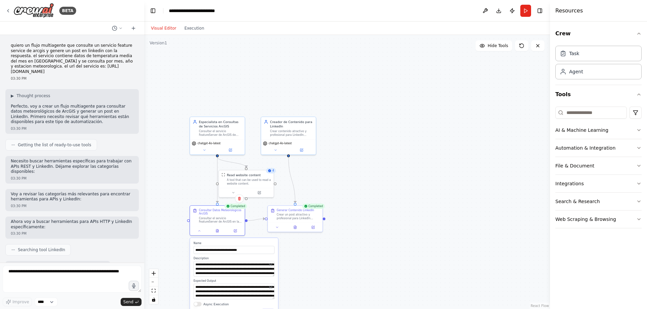
scroll to position [619, 0]
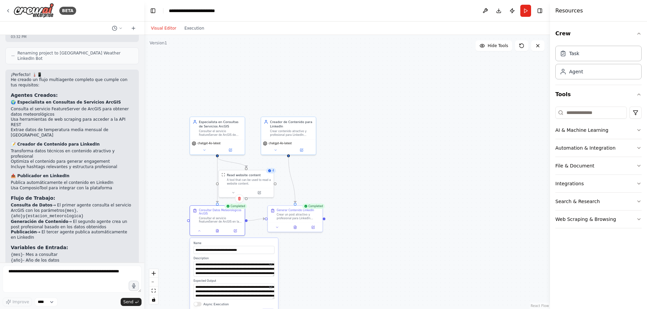
click at [453, 153] on div ".deletable-edge-delete-btn { width: 20px; height: 20px; border: 0px solid #ffff…" at bounding box center [346, 172] width 405 height 274
click at [44, 277] on textarea at bounding box center [72, 279] width 139 height 27
type textarea "**********"
click at [128, 299] on button "Send" at bounding box center [131, 302] width 21 height 8
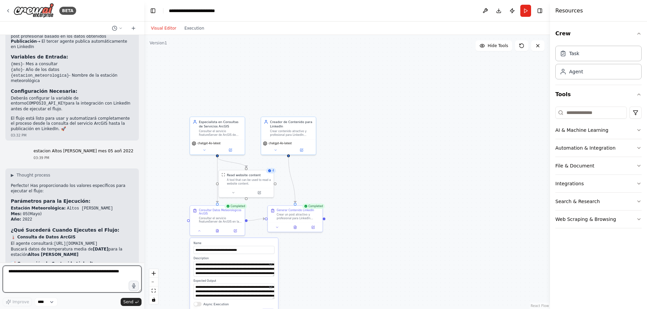
scroll to position [815, 0]
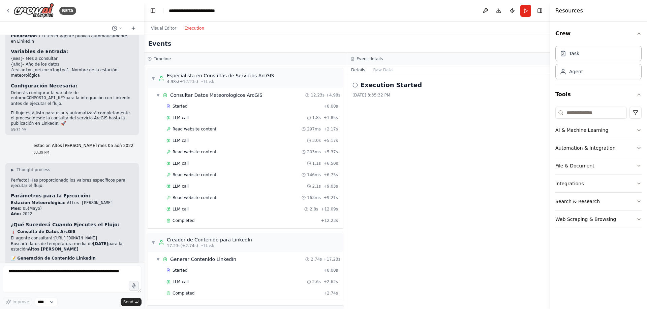
click at [193, 29] on button "Execution" at bounding box center [194, 28] width 28 height 8
click at [182, 25] on button "Execution" at bounding box center [194, 28] width 28 height 8
click at [162, 27] on button "Visual Editor" at bounding box center [163, 28] width 33 height 8
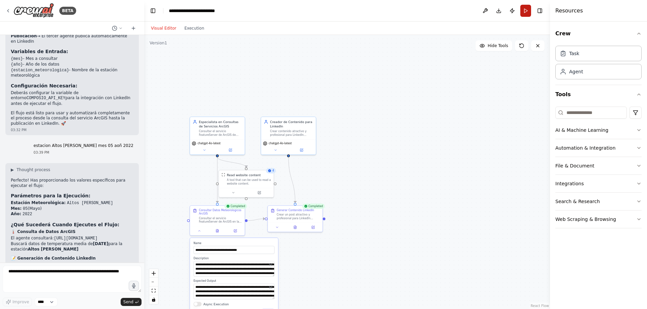
click at [526, 8] on button "Run" at bounding box center [525, 11] width 11 height 12
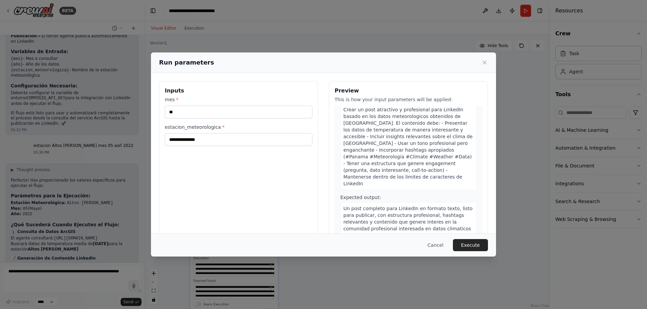
scroll to position [182, 0]
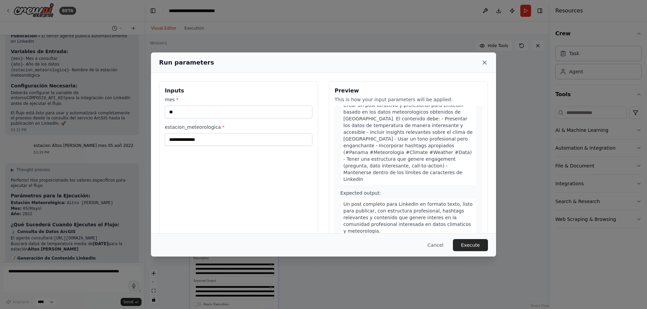
click at [482, 66] on icon at bounding box center [484, 62] width 7 height 7
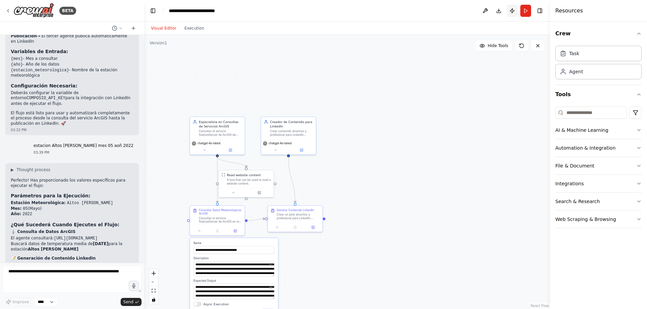
click at [511, 12] on button "Publish" at bounding box center [511, 11] width 11 height 12
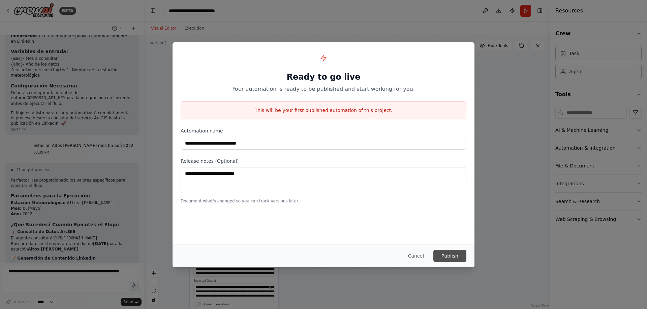
click at [451, 255] on button "Publish" at bounding box center [449, 256] width 33 height 12
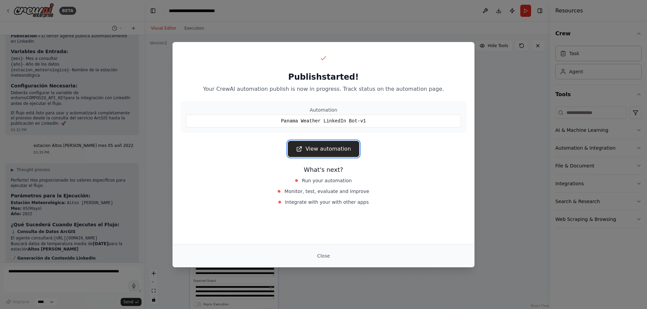
click at [313, 151] on link "View automation" at bounding box center [323, 149] width 71 height 16
click at [161, 91] on div "Publish started! Your CrewAI automation publish is now in progress. Track statu…" at bounding box center [323, 154] width 647 height 309
click at [321, 255] on button "Close" at bounding box center [324, 256] width 24 height 12
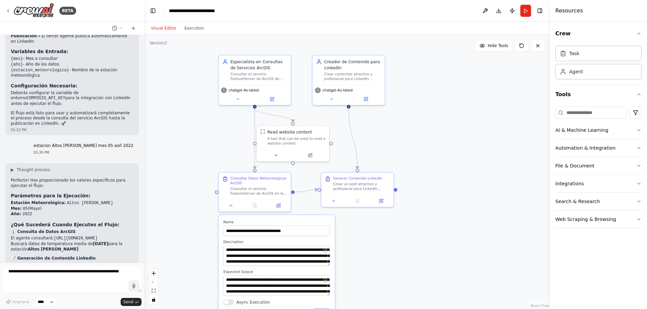
drag, startPoint x: 364, startPoint y: 186, endPoint x: 446, endPoint y: 152, distance: 88.6
click at [446, 152] on div ".deletable-edge-delete-btn { width: 20px; height: 20px; border: 0px solid #ffff…" at bounding box center [346, 172] width 405 height 274
click at [637, 220] on icon "button" at bounding box center [638, 219] width 5 height 5
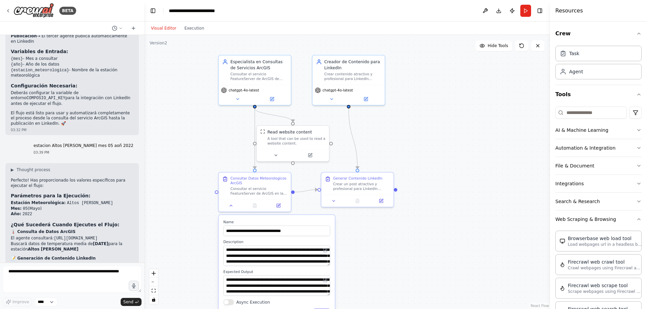
click at [636, 218] on div "Crew Task Agent Tools AI & Machine Learning Automation & Integration File & Doc…" at bounding box center [598, 166] width 97 height 288
click at [636, 218] on icon "button" at bounding box center [638, 219] width 5 height 5
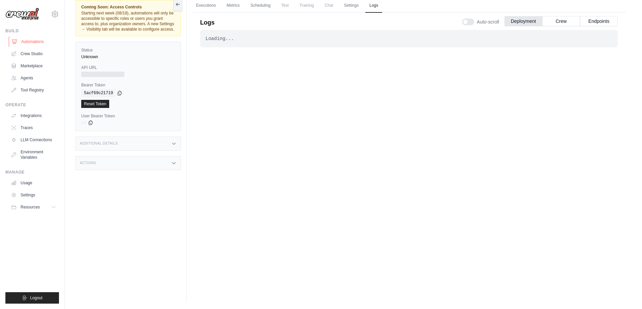
click at [29, 42] on link "Automations" at bounding box center [34, 41] width 51 height 11
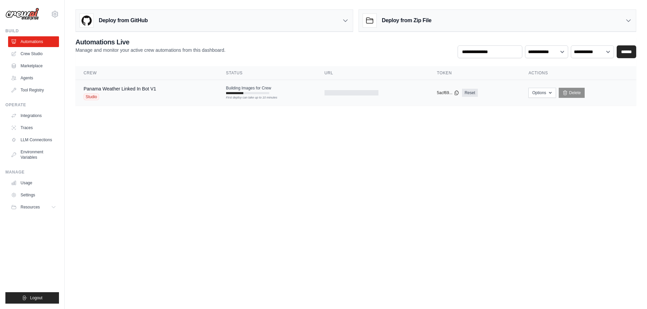
click at [556, 96] on div "Options Export React JSX Component Export React TSX Component Export MCP Server…" at bounding box center [578, 93] width 100 height 10
click at [552, 95] on icon "button" at bounding box center [549, 92] width 5 height 5
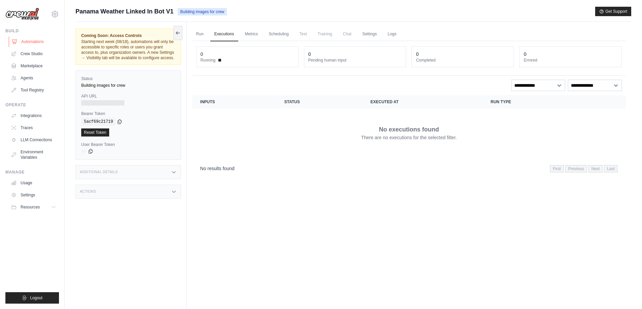
click at [36, 39] on link "Automations" at bounding box center [34, 41] width 51 height 11
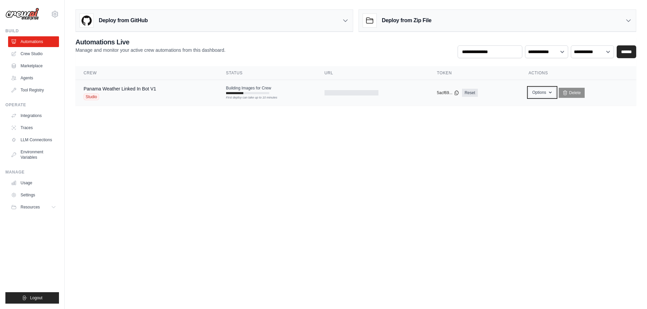
click at [549, 91] on icon "button" at bounding box center [549, 92] width 5 height 5
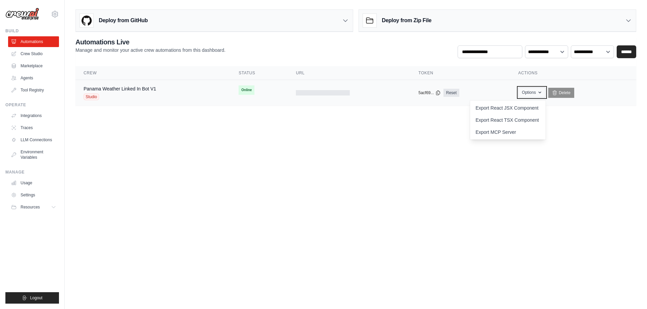
click at [541, 94] on icon "button" at bounding box center [539, 92] width 5 height 5
click at [541, 93] on icon "button" at bounding box center [539, 92] width 5 height 5
click at [606, 66] on th "Actions" at bounding box center [573, 73] width 126 height 14
